Goal: Transaction & Acquisition: Download file/media

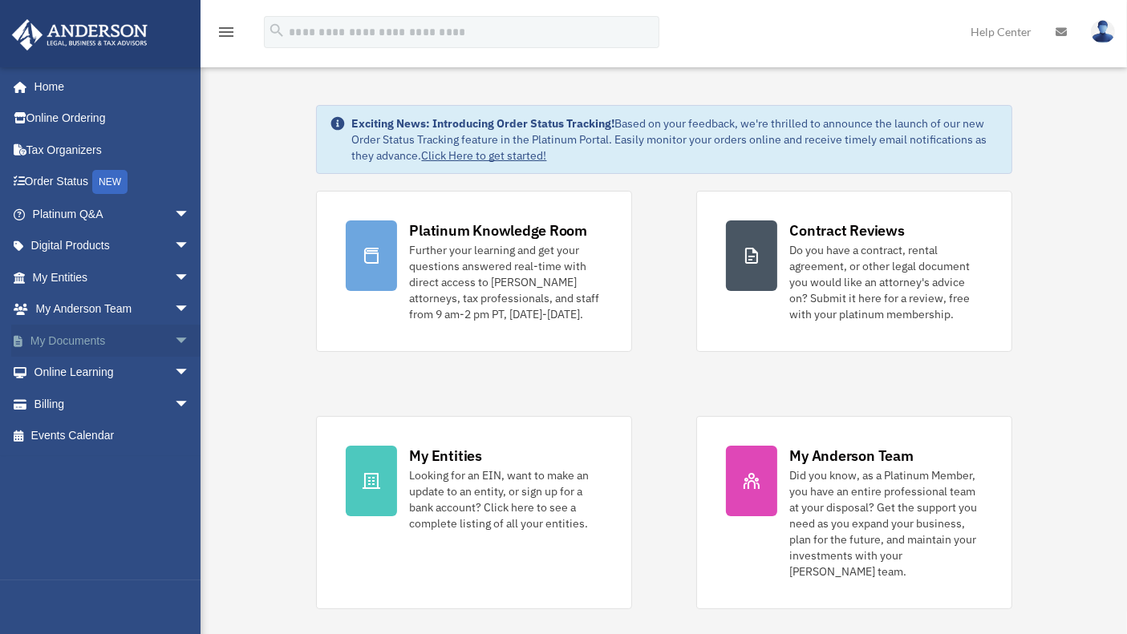
click at [68, 340] on link "My Documents arrow_drop_down" at bounding box center [112, 341] width 203 height 32
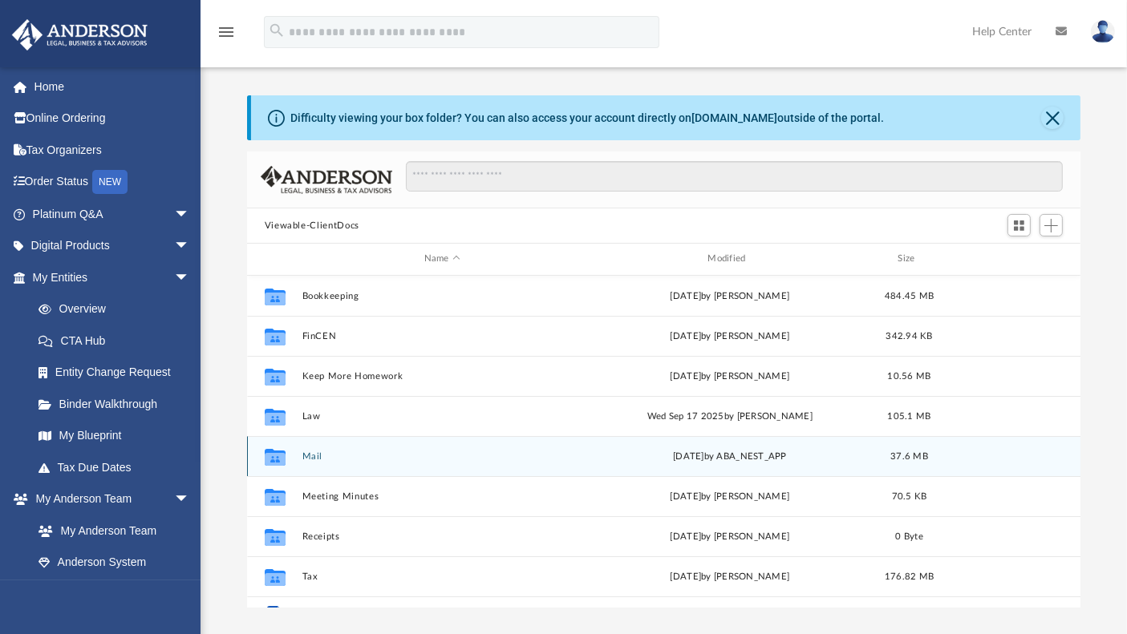
scroll to position [27, 0]
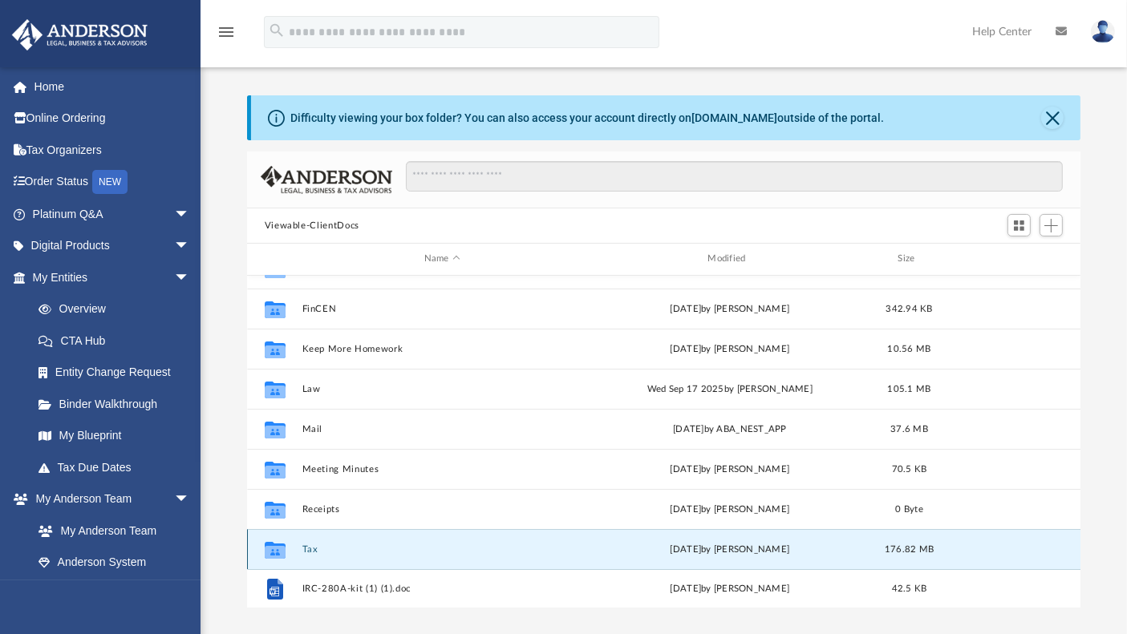
click at [306, 548] on button "Tax" at bounding box center [442, 550] width 281 height 10
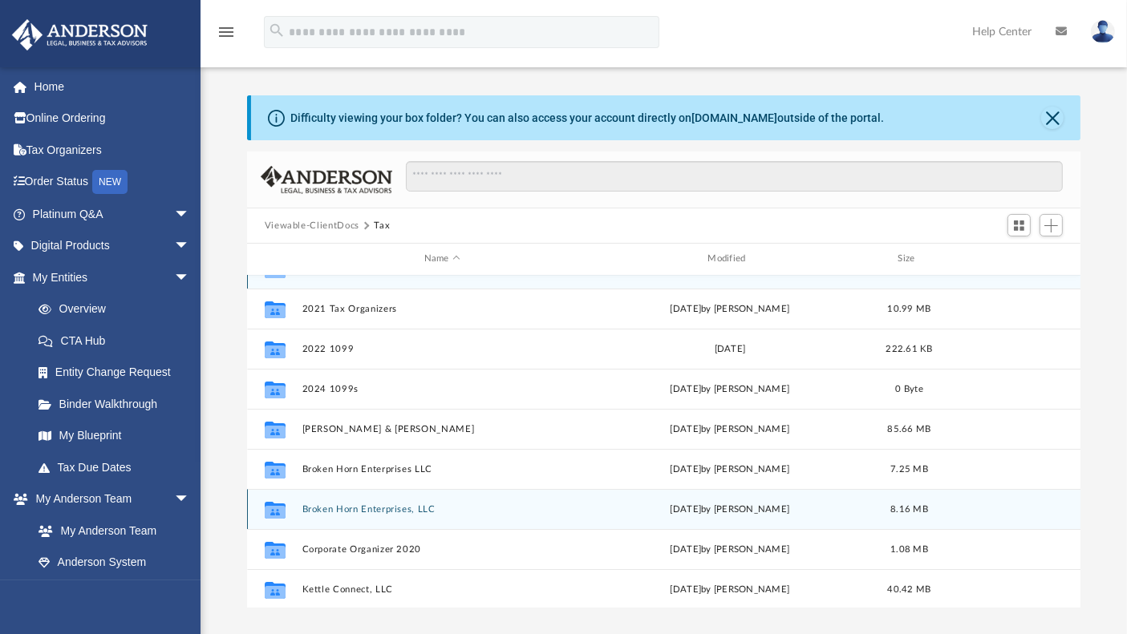
scroll to position [0, 0]
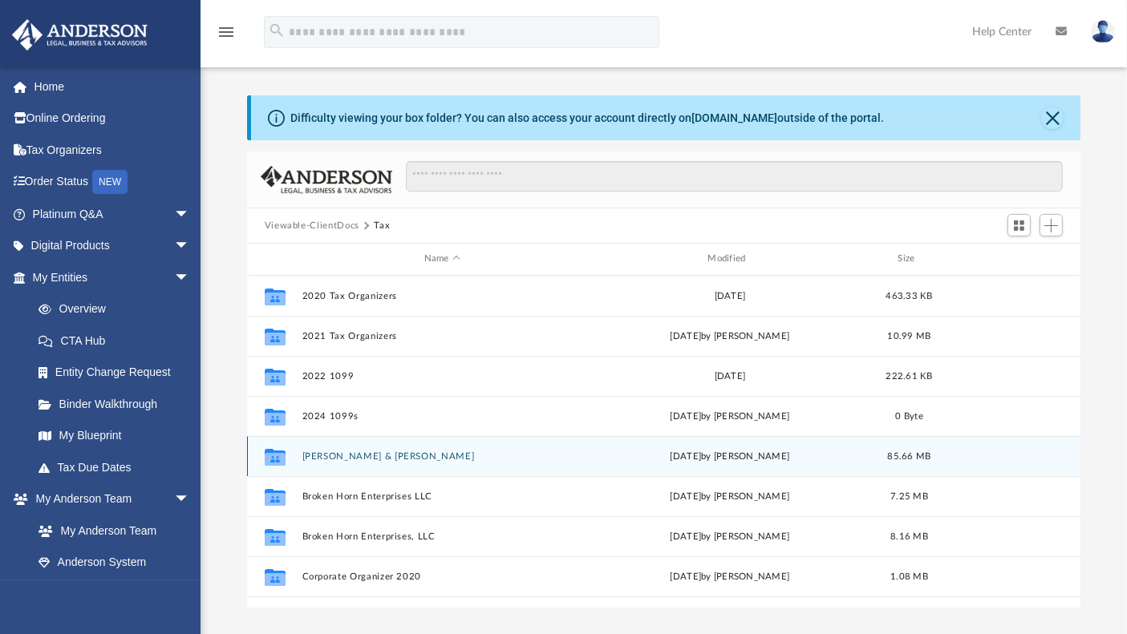
click at [329, 450] on div "Collaborated Folder [PERSON_NAME] & [PERSON_NAME] [DATE] by [PERSON_NAME] 85.66…" at bounding box center [664, 456] width 834 height 40
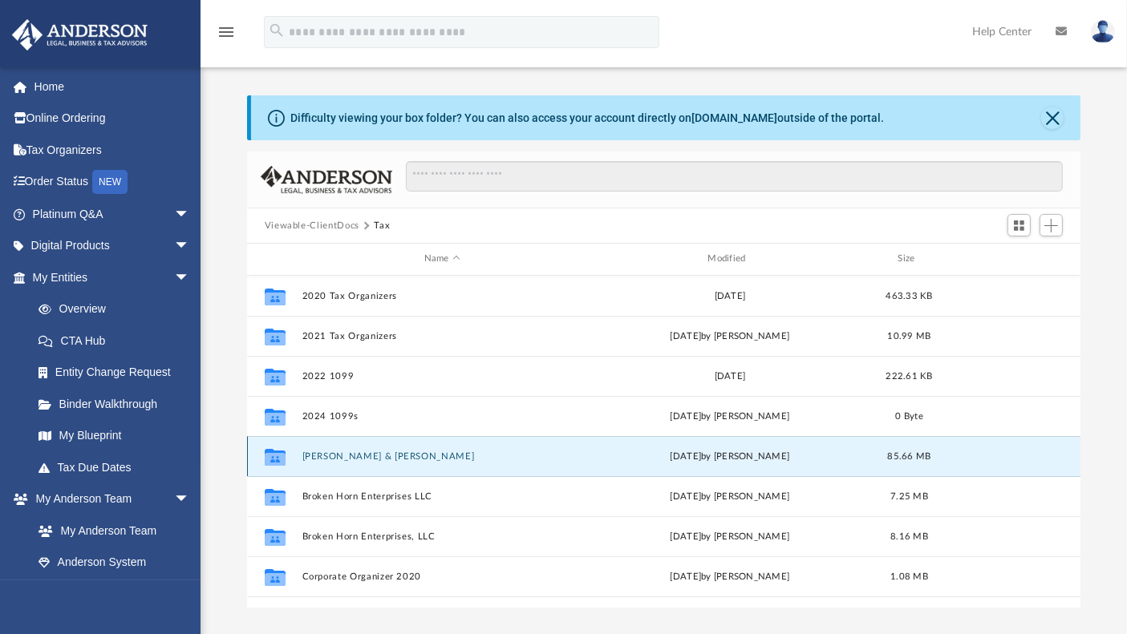
click at [330, 457] on button "[PERSON_NAME] & [PERSON_NAME]" at bounding box center [442, 457] width 281 height 10
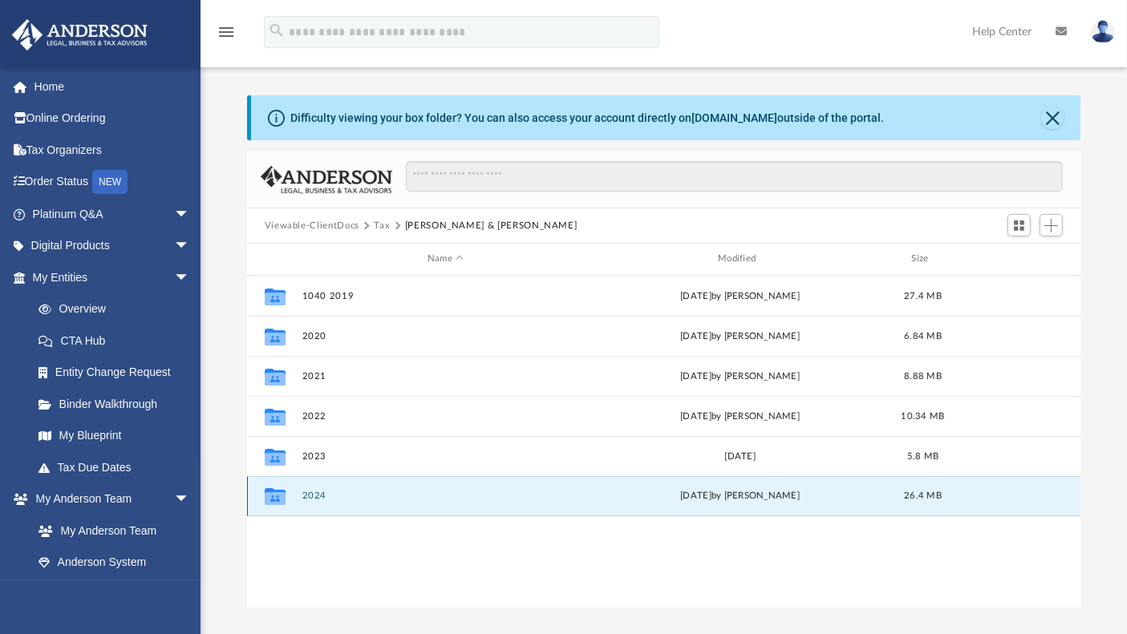
click at [311, 498] on button "2024" at bounding box center [445, 496] width 287 height 10
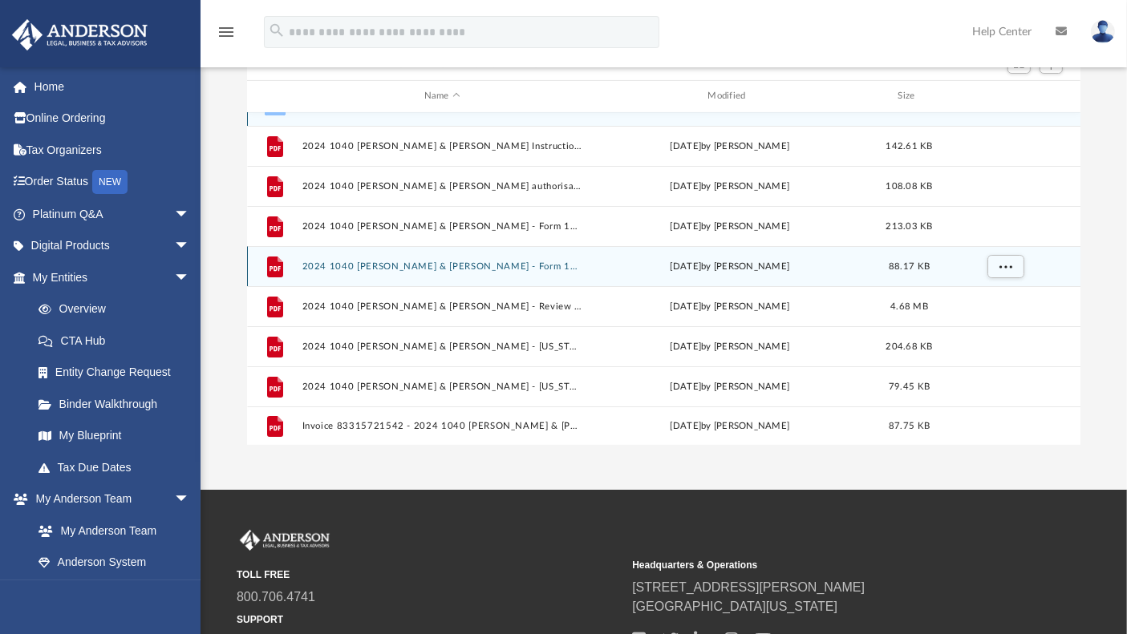
scroll to position [172, 0]
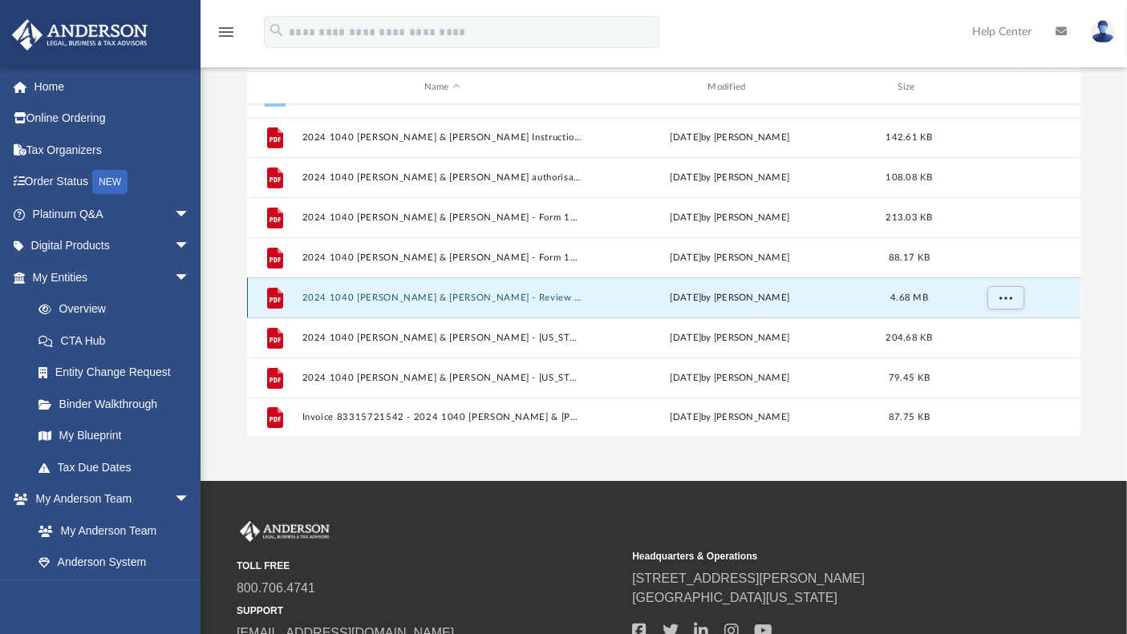
click at [414, 295] on button "2024 1040 [PERSON_NAME] & [PERSON_NAME] - Review Copy.pdf" at bounding box center [442, 298] width 281 height 10
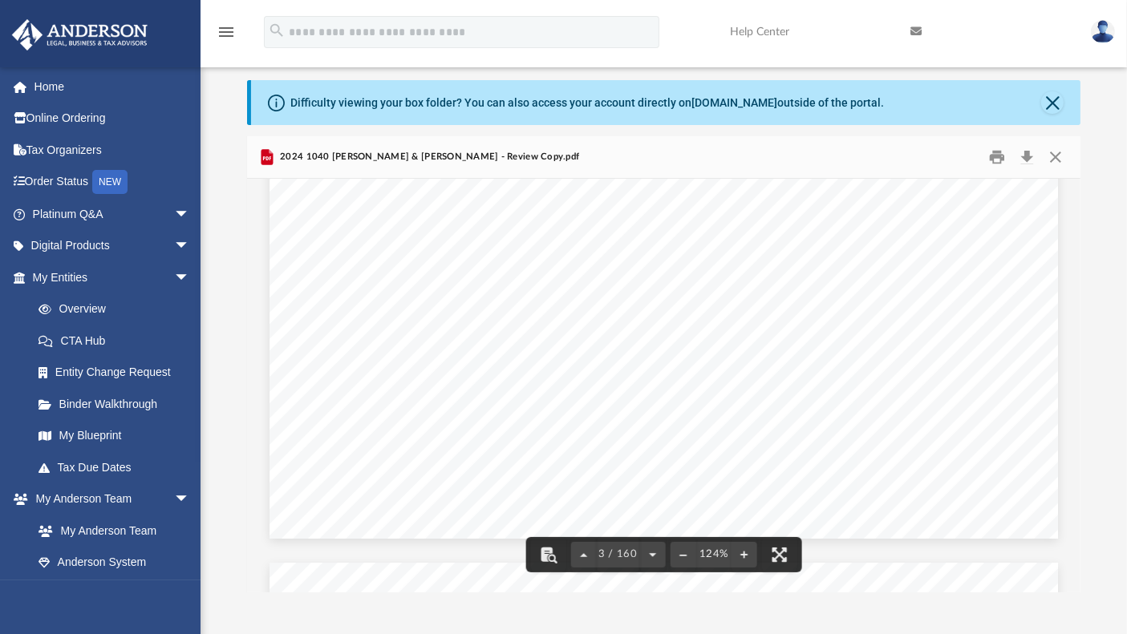
scroll to position [3049, 0]
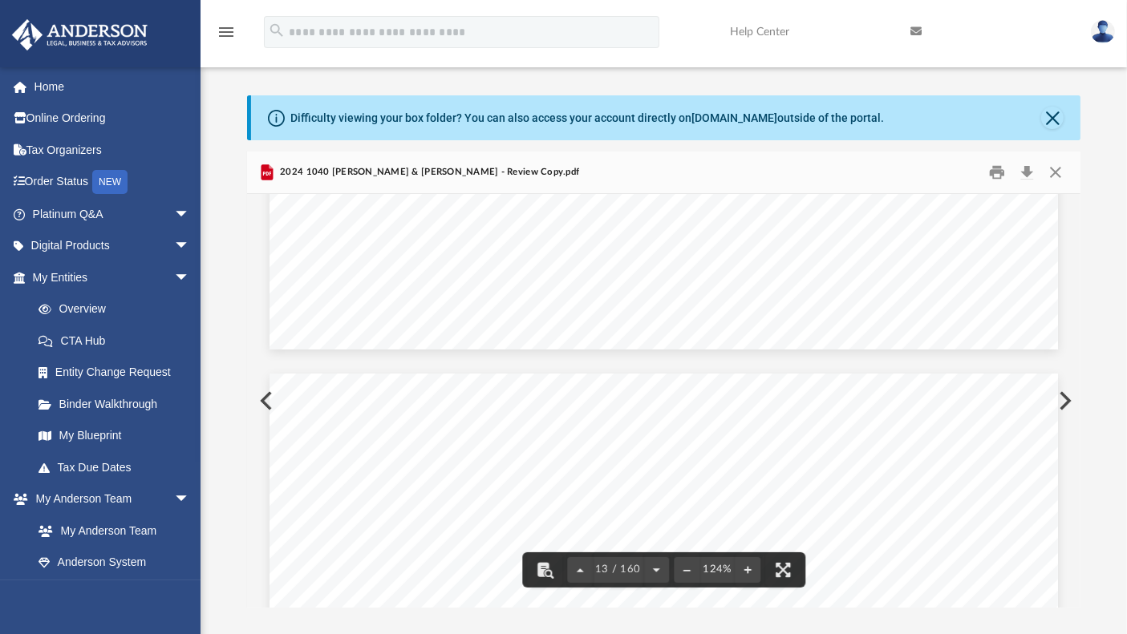
scroll to position [0, 0]
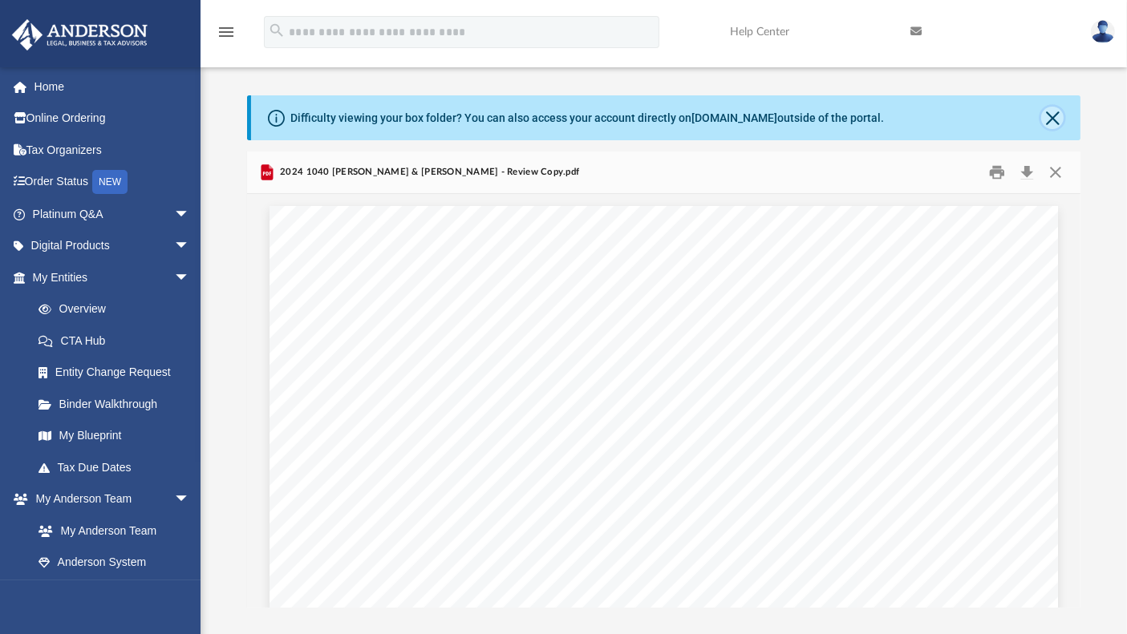
click at [1051, 120] on button "Close" at bounding box center [1052, 118] width 22 height 22
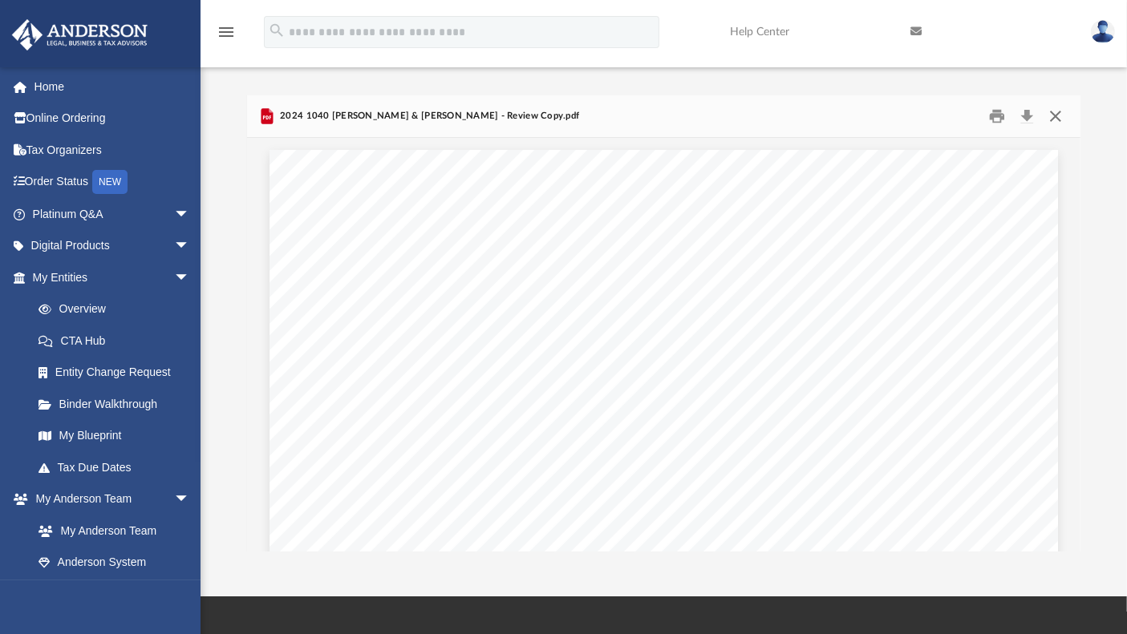
click at [1058, 116] on button "Close" at bounding box center [1055, 116] width 29 height 25
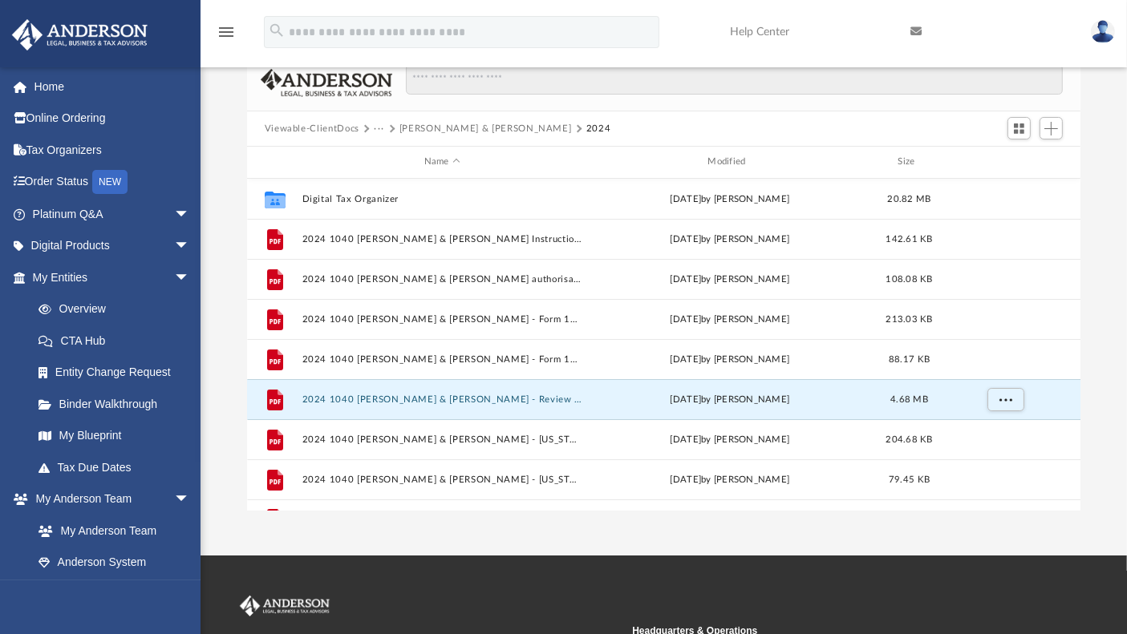
click at [375, 128] on button "···" at bounding box center [379, 129] width 10 height 14
click at [388, 152] on li "Tax" at bounding box center [390, 156] width 15 height 17
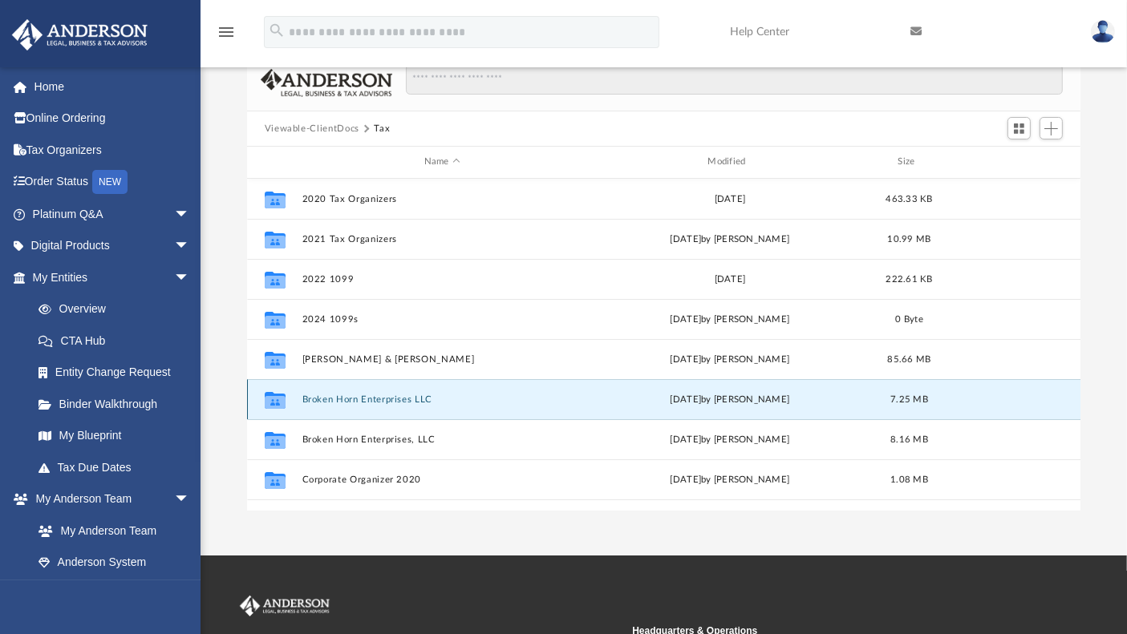
click at [375, 397] on button "Broken Horn Enterprises LLC" at bounding box center [442, 400] width 281 height 10
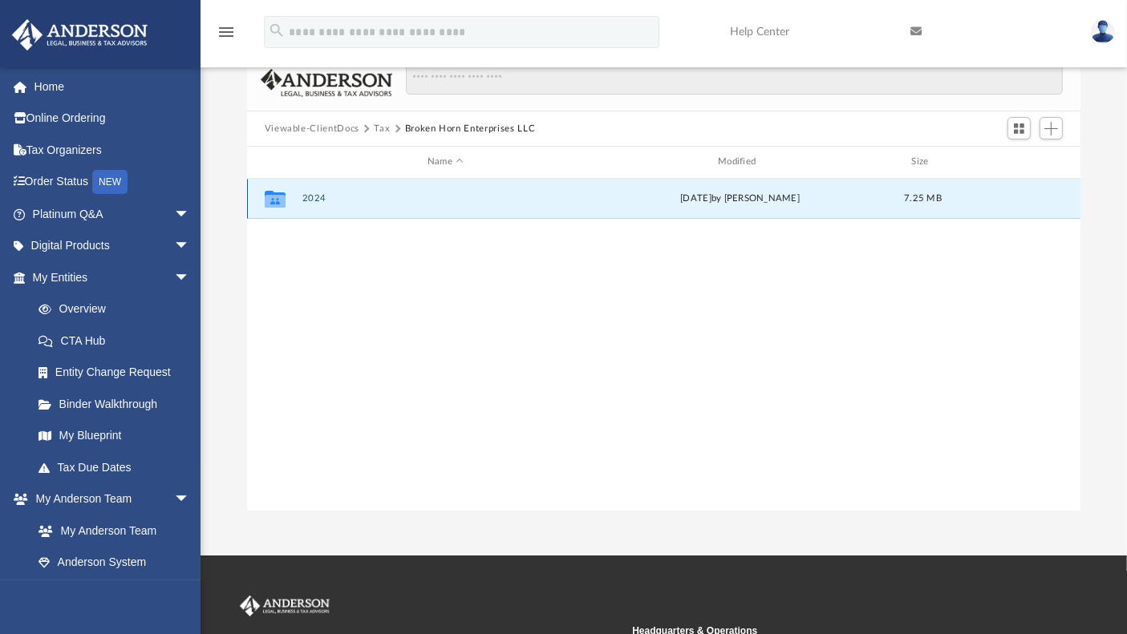
click at [314, 196] on button "2024" at bounding box center [445, 198] width 287 height 10
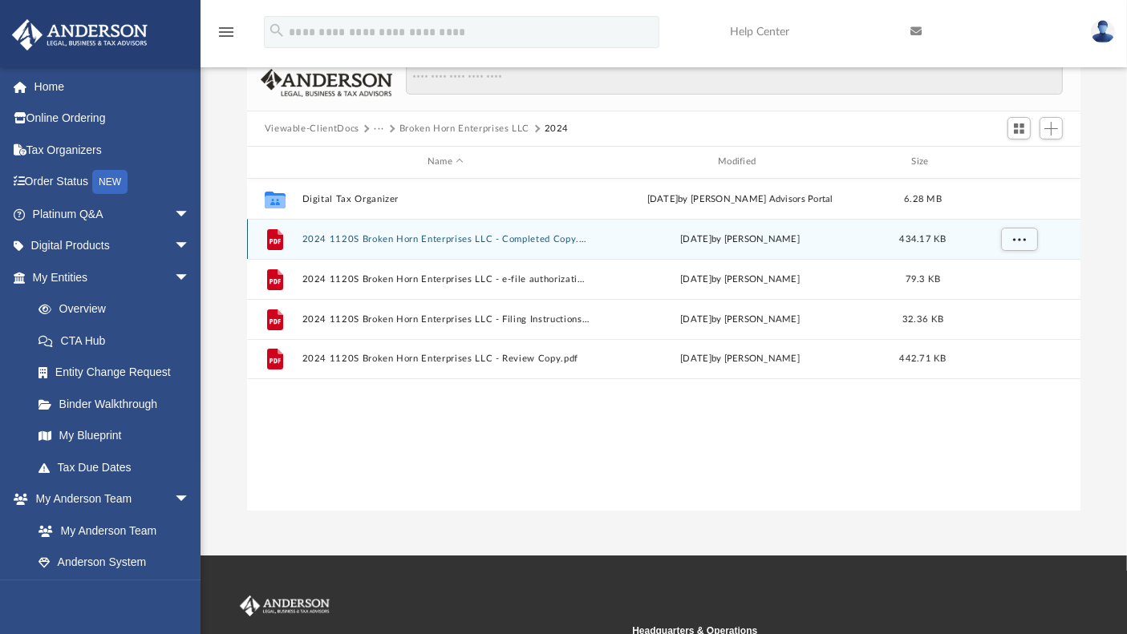
click at [407, 239] on button "2024 1120S Broken Horn Enterprises LLC - Completed Copy.pdf" at bounding box center [445, 239] width 287 height 10
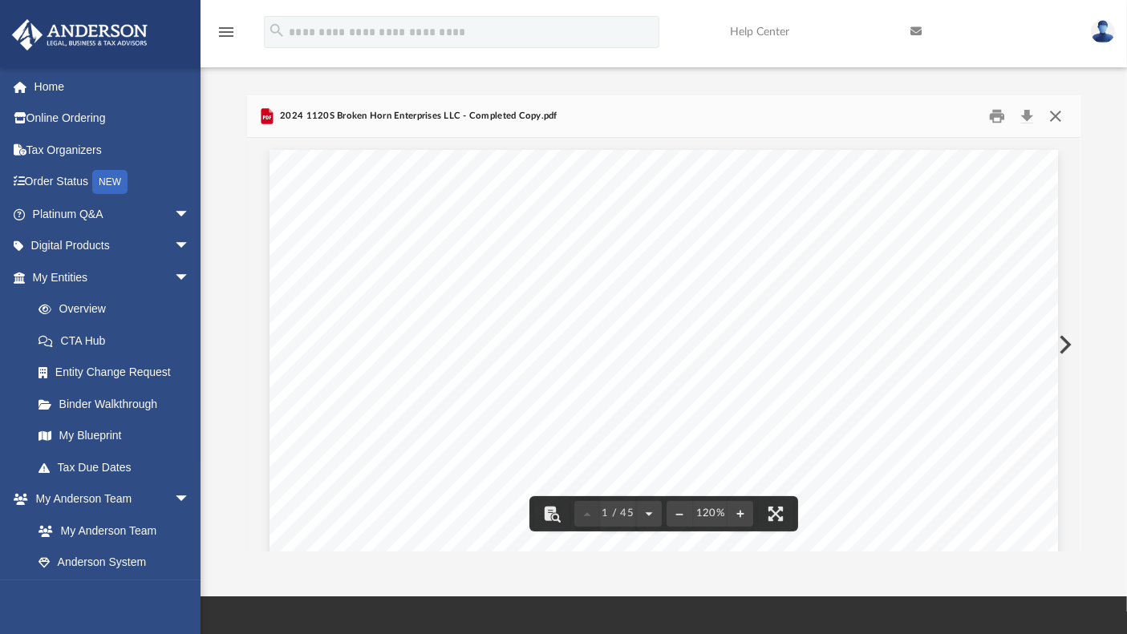
click at [1058, 118] on button "Close" at bounding box center [1055, 116] width 29 height 25
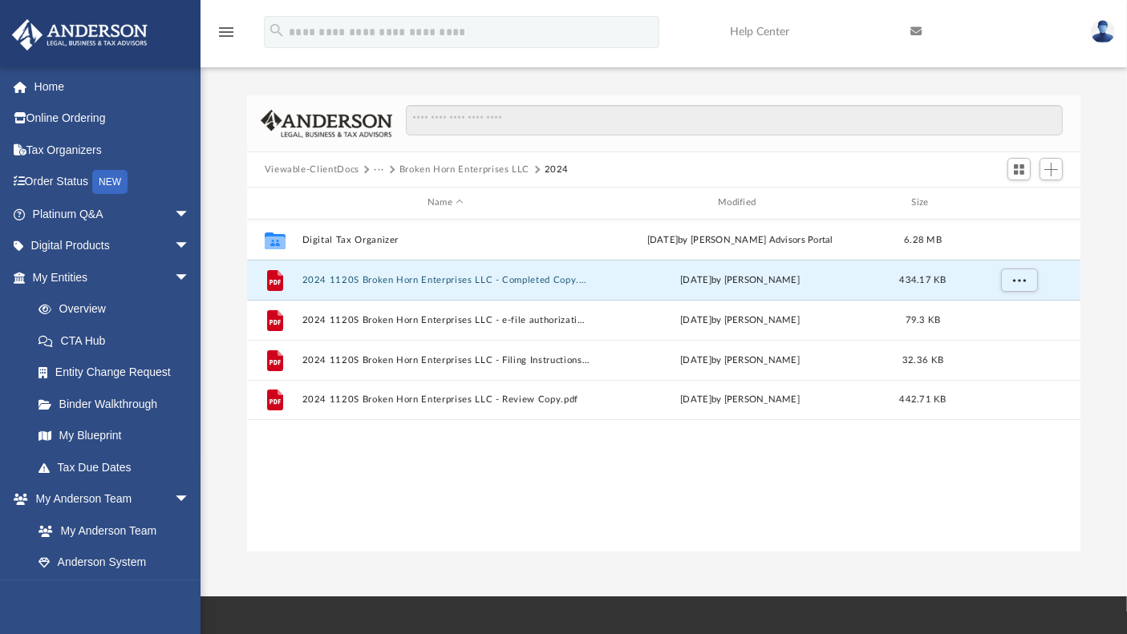
click at [381, 168] on button "···" at bounding box center [379, 170] width 10 height 14
click at [386, 196] on li "Tax" at bounding box center [390, 197] width 15 height 17
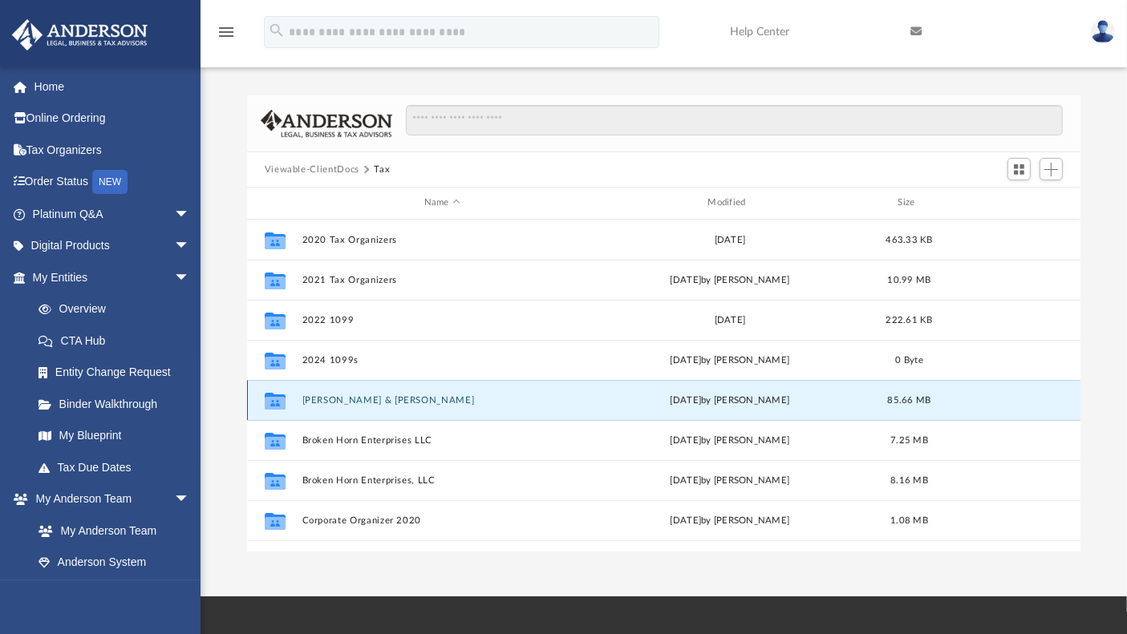
click at [341, 399] on button "[PERSON_NAME] & [PERSON_NAME]" at bounding box center [442, 400] width 281 height 10
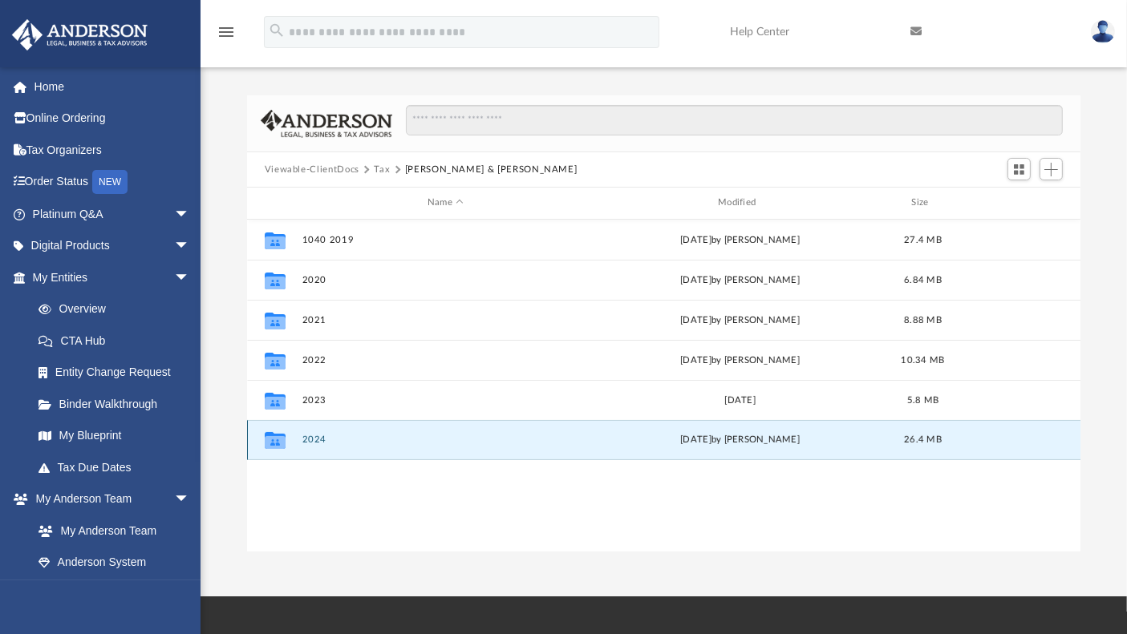
click at [311, 436] on button "2024" at bounding box center [445, 440] width 287 height 10
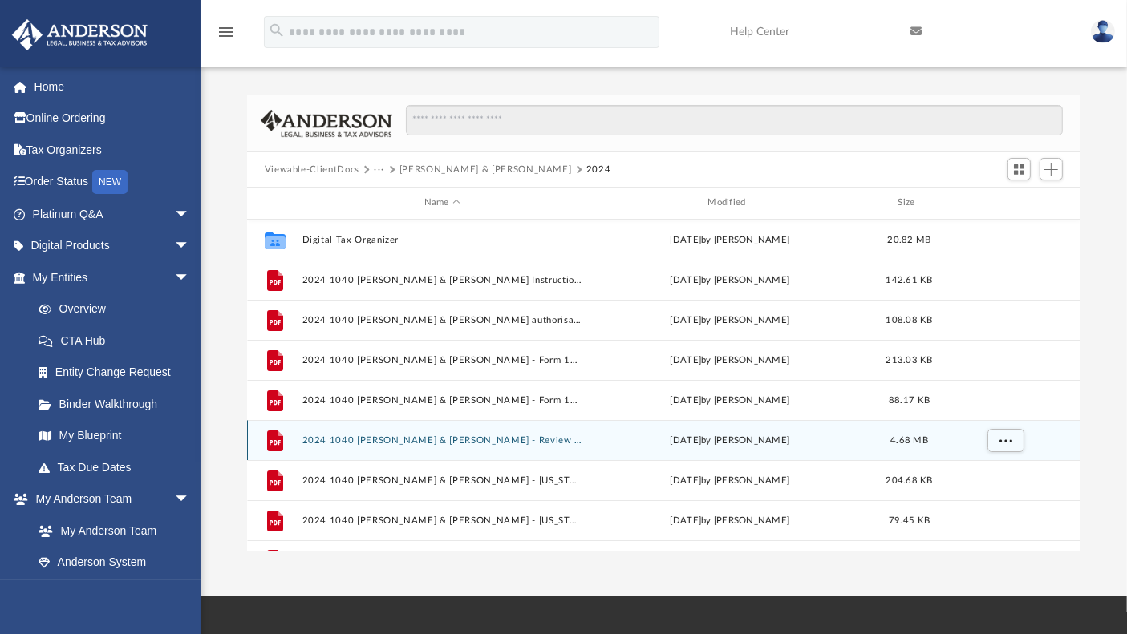
click at [355, 439] on button "2024 1040 [PERSON_NAME] & [PERSON_NAME] - Review Copy.pdf" at bounding box center [442, 441] width 281 height 10
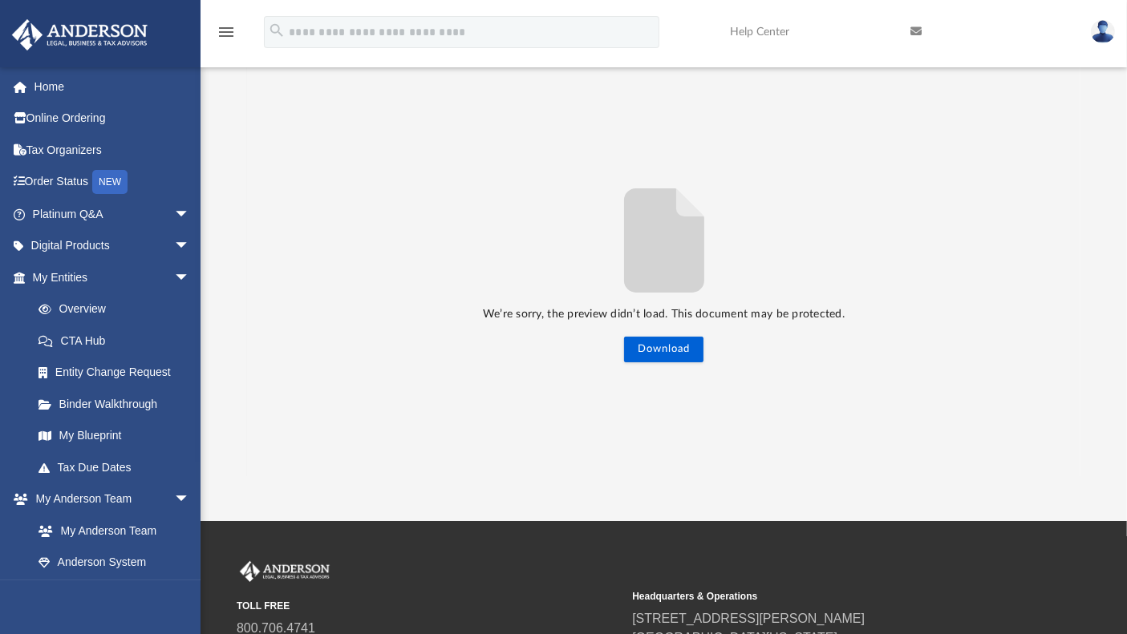
scroll to position [74, 0]
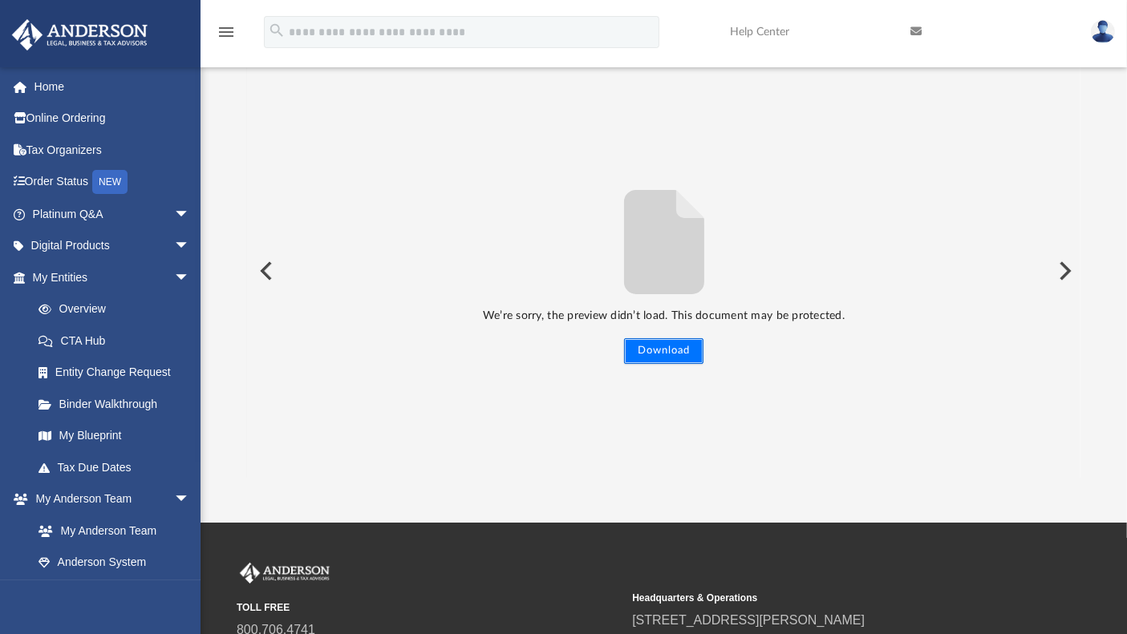
click at [659, 349] on button "Download" at bounding box center [663, 351] width 79 height 26
